Goal: Information Seeking & Learning: Learn about a topic

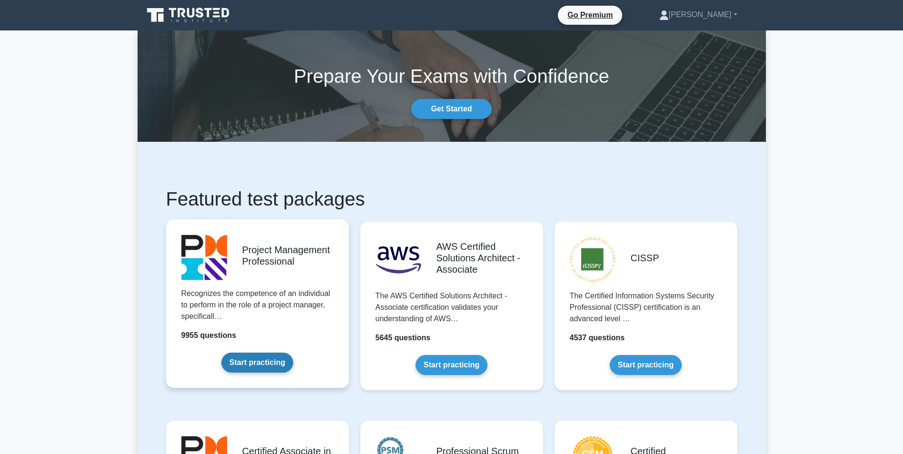
click at [247, 353] on link "Start practicing" at bounding box center [257, 363] width 72 height 20
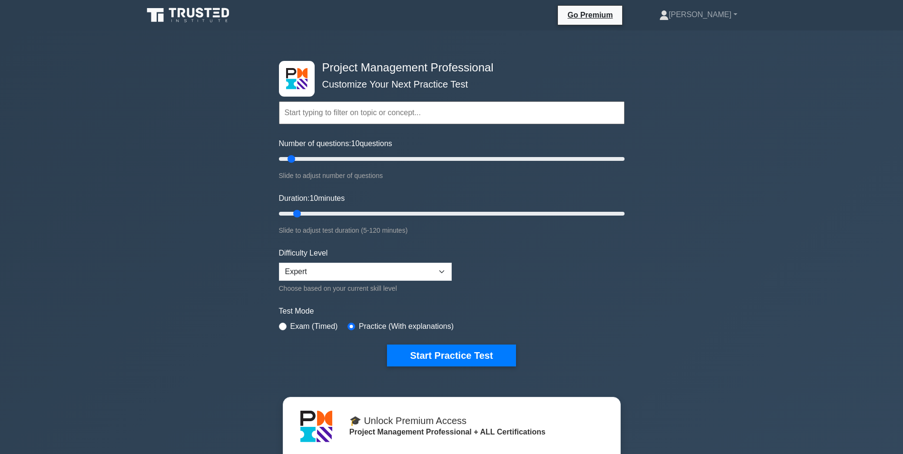
click at [361, 112] on input "text" at bounding box center [452, 112] width 346 height 23
type input "fdd"
click at [387, 345] on button "Start Practice Test" at bounding box center [451, 356] width 129 height 22
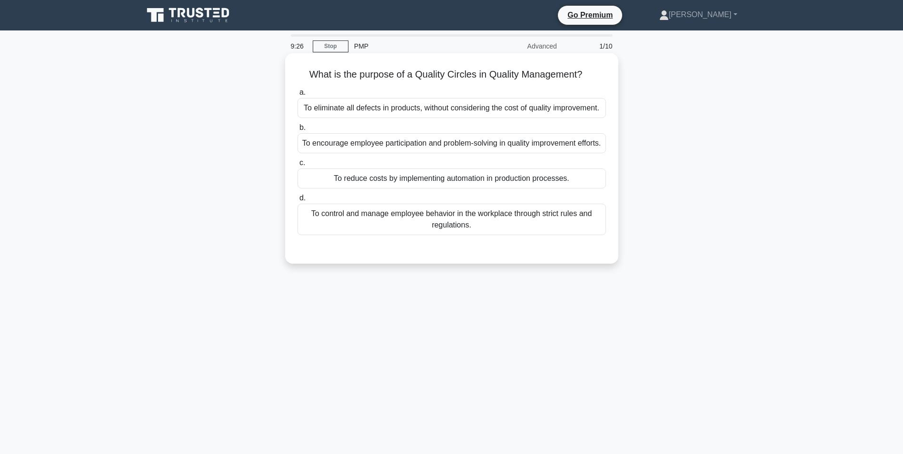
click at [358, 151] on div "To encourage employee participation and problem-solving in quality improvement …" at bounding box center [452, 143] width 309 height 20
click at [298, 131] on input "b. To encourage employee participation and problem-solving in quality improveme…" at bounding box center [298, 128] width 0 height 6
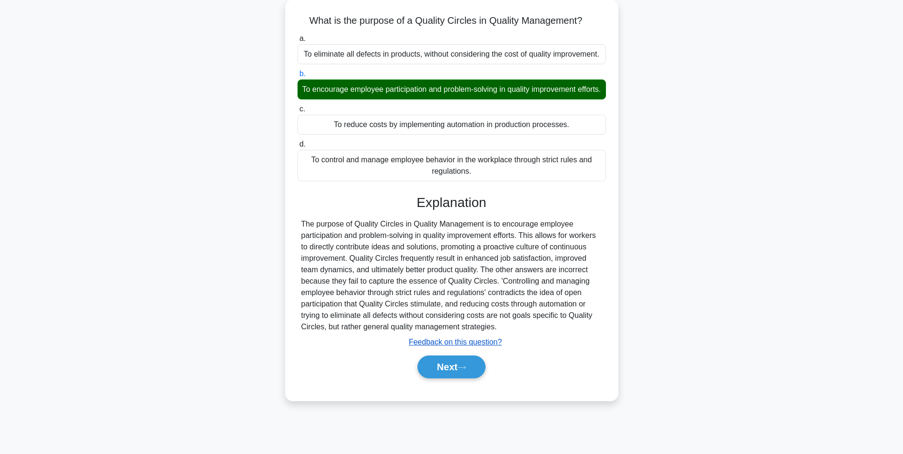
scroll to position [60, 0]
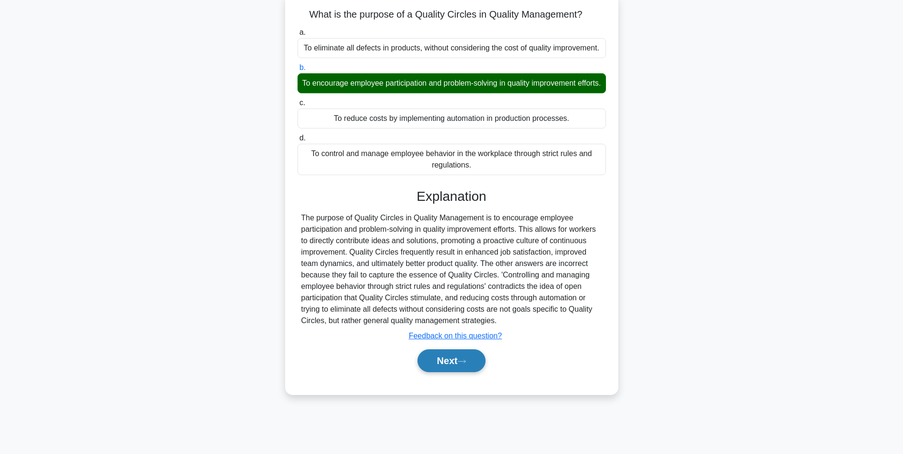
click at [445, 372] on button "Next" at bounding box center [452, 361] width 68 height 23
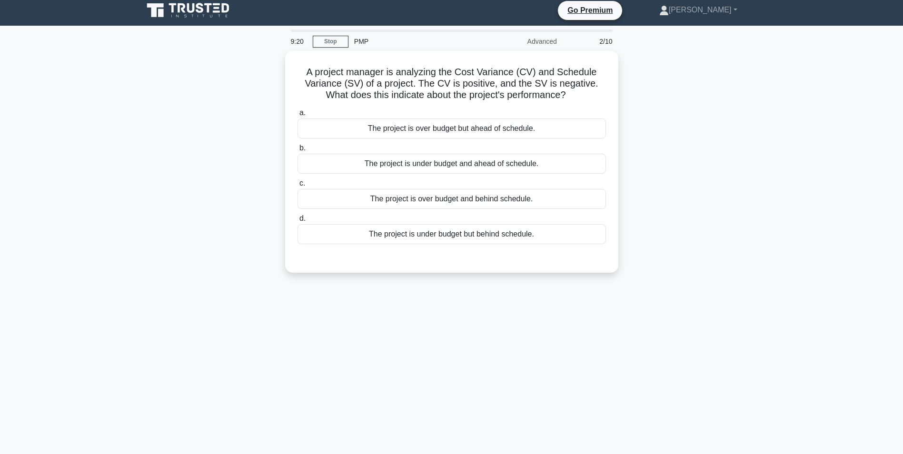
scroll to position [0, 0]
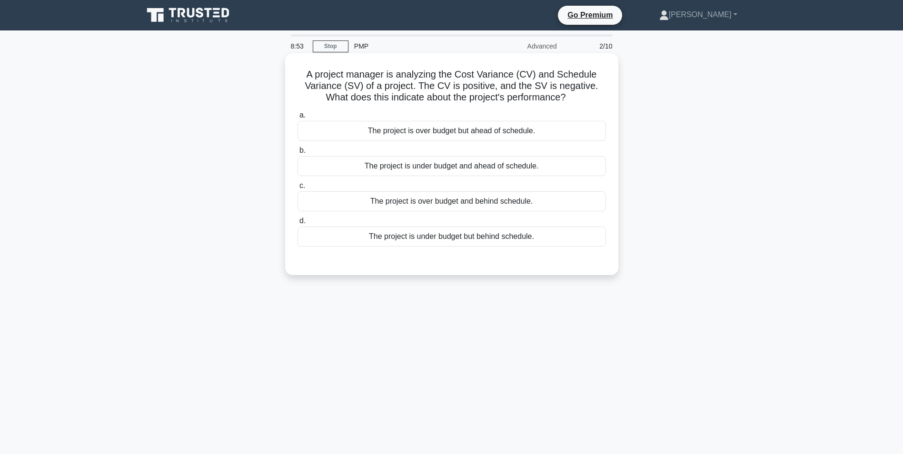
click at [442, 238] on div "The project is under budget but behind schedule." at bounding box center [452, 237] width 309 height 20
click at [298, 224] on input "d. The project is under budget but behind schedule." at bounding box center [298, 221] width 0 height 6
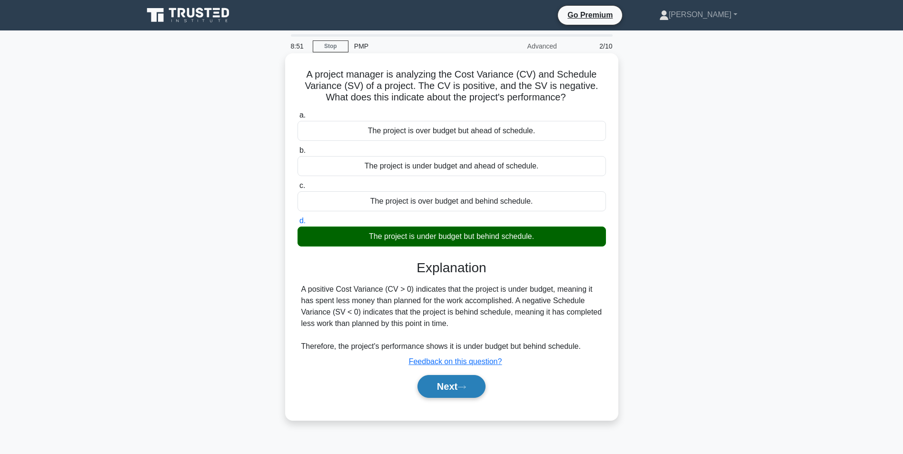
click at [445, 387] on button "Next" at bounding box center [452, 386] width 68 height 23
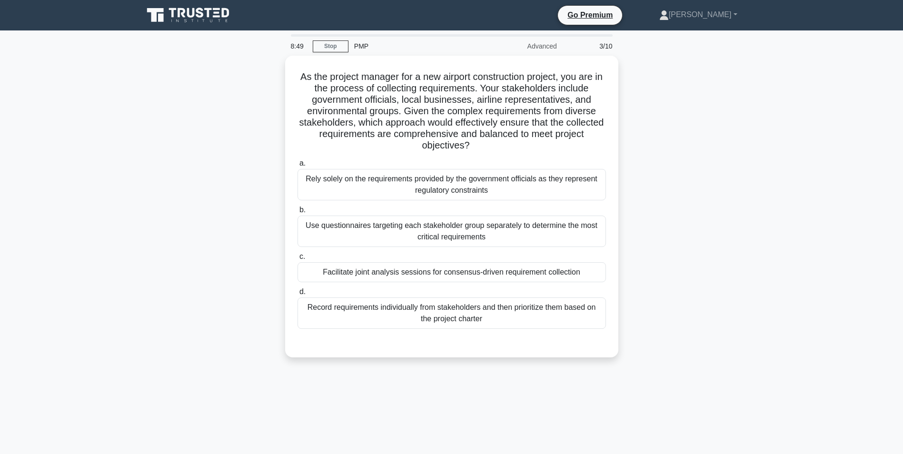
click at [172, 11] on icon at bounding box center [173, 13] width 8 height 10
